Goal: Check status: Check status

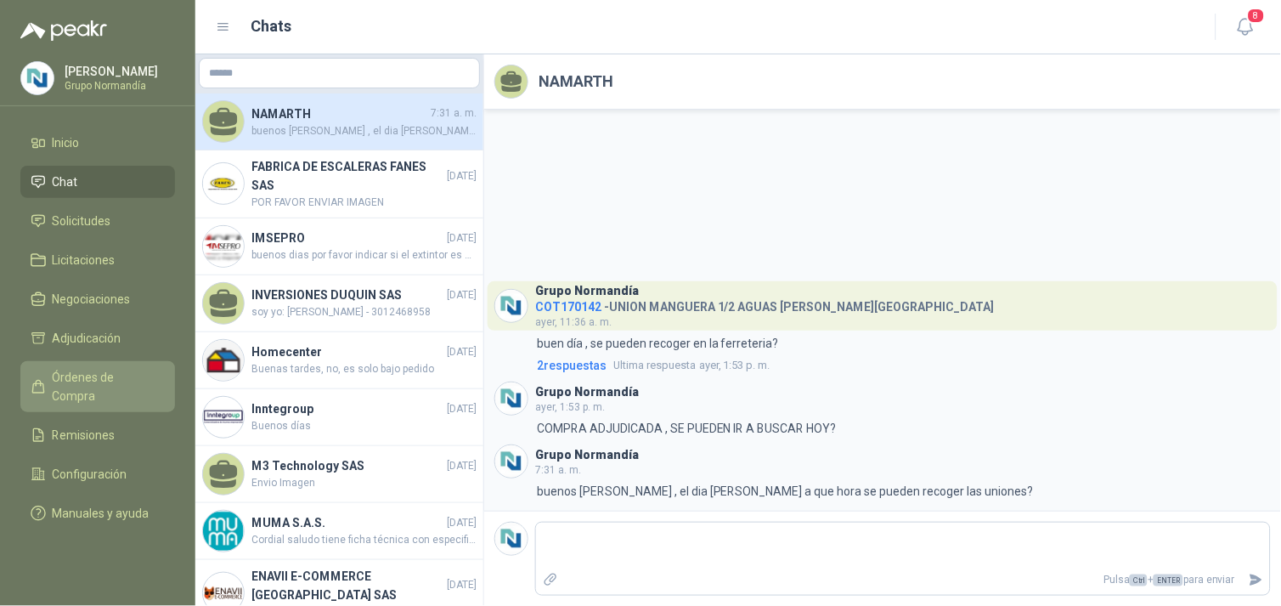
click at [62, 376] on span "Órdenes de Compra" at bounding box center [106, 386] width 106 height 37
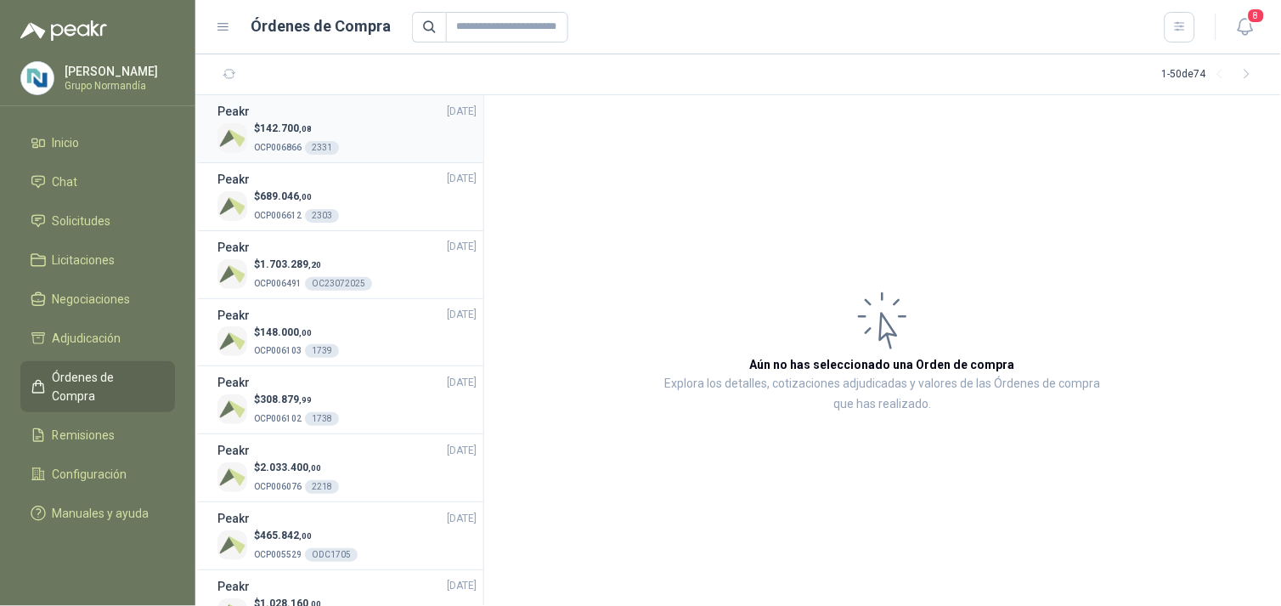
click at [361, 150] on div "$ 142.700 ,08 OCP006866 2331" at bounding box center [346, 138] width 259 height 35
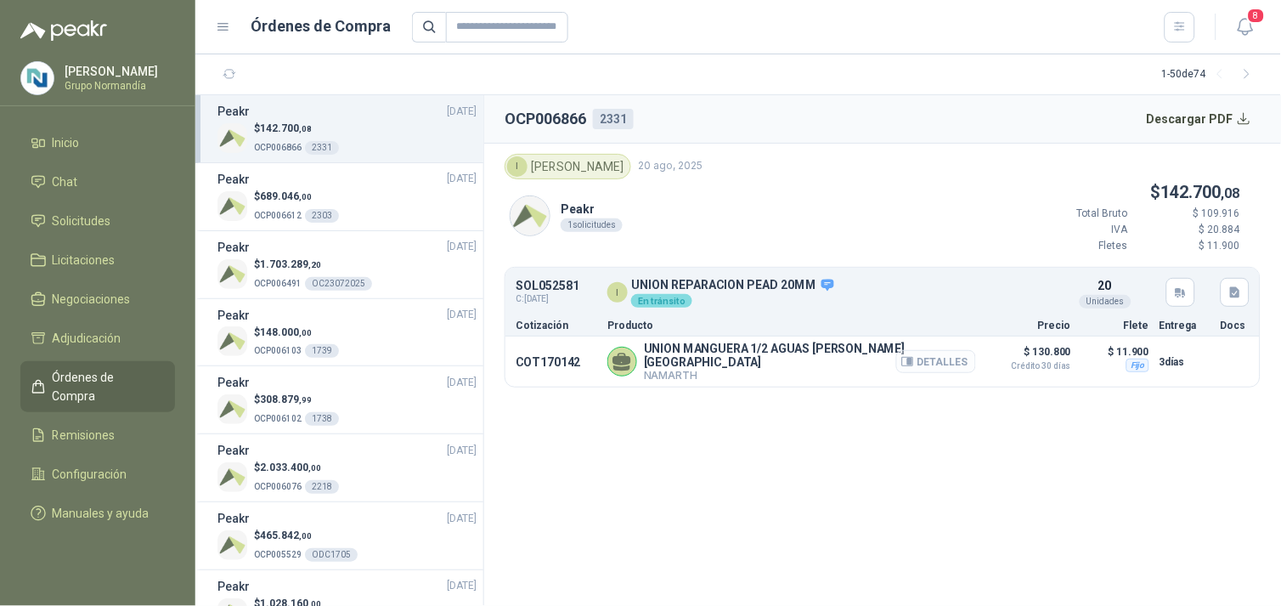
click at [954, 352] on button "Detalles" at bounding box center [936, 361] width 80 height 23
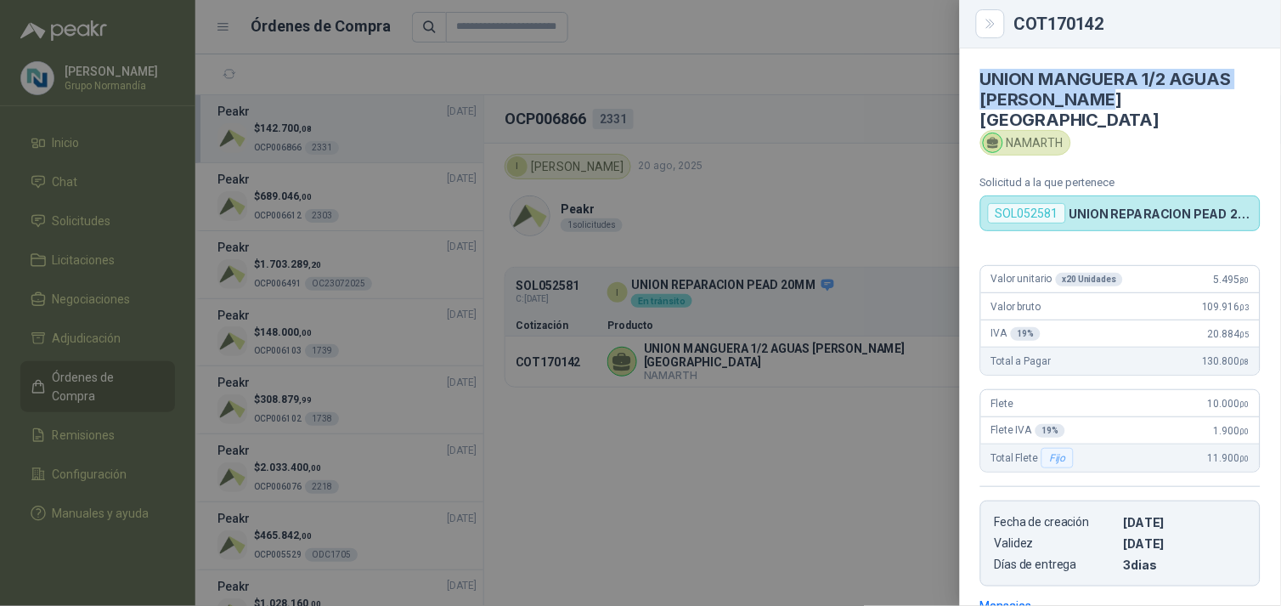
drag, startPoint x: 986, startPoint y: 73, endPoint x: 1116, endPoint y: 98, distance: 132.3
click at [1116, 98] on h4 "UNION MANGUERA 1/2 AGUAS [PERSON_NAME][GEOGRAPHIC_DATA]" at bounding box center [1120, 99] width 280 height 61
copy h4 "UNION MANGUERA 1/2 AGUAS [PERSON_NAME][GEOGRAPHIC_DATA]"
